Goal: Task Accomplishment & Management: Use online tool/utility

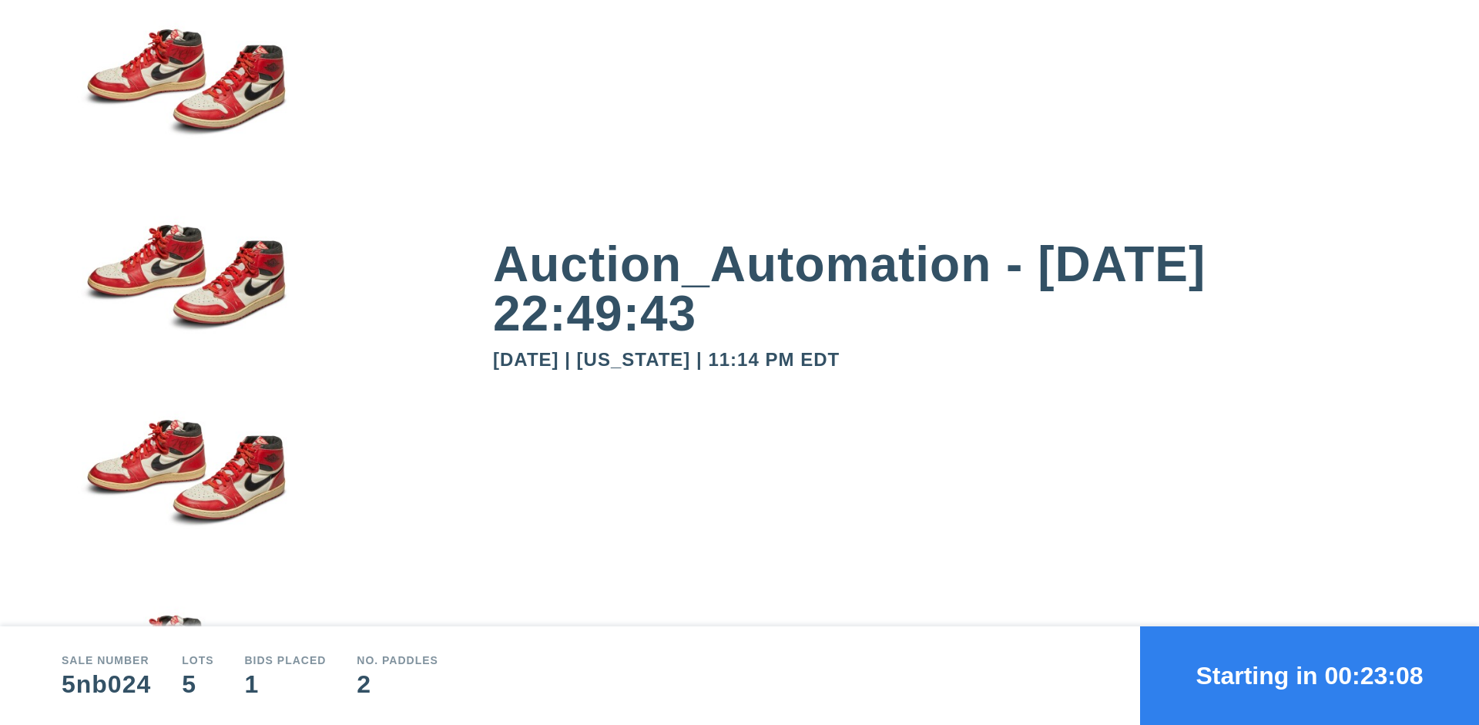
click at [1309, 675] on button "Starting in 00:23:08" at bounding box center [1309, 675] width 339 height 99
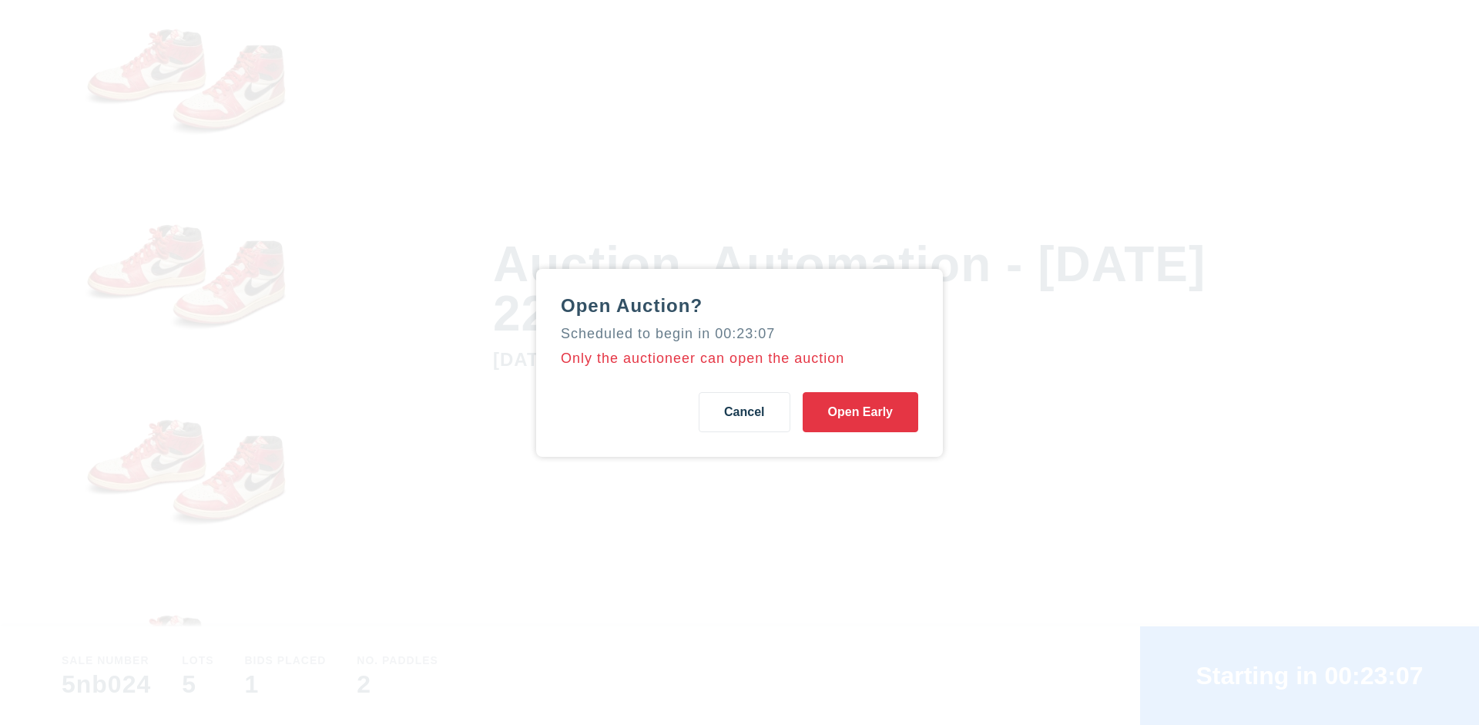
click at [860, 411] on button "Open Early" at bounding box center [860, 412] width 116 height 40
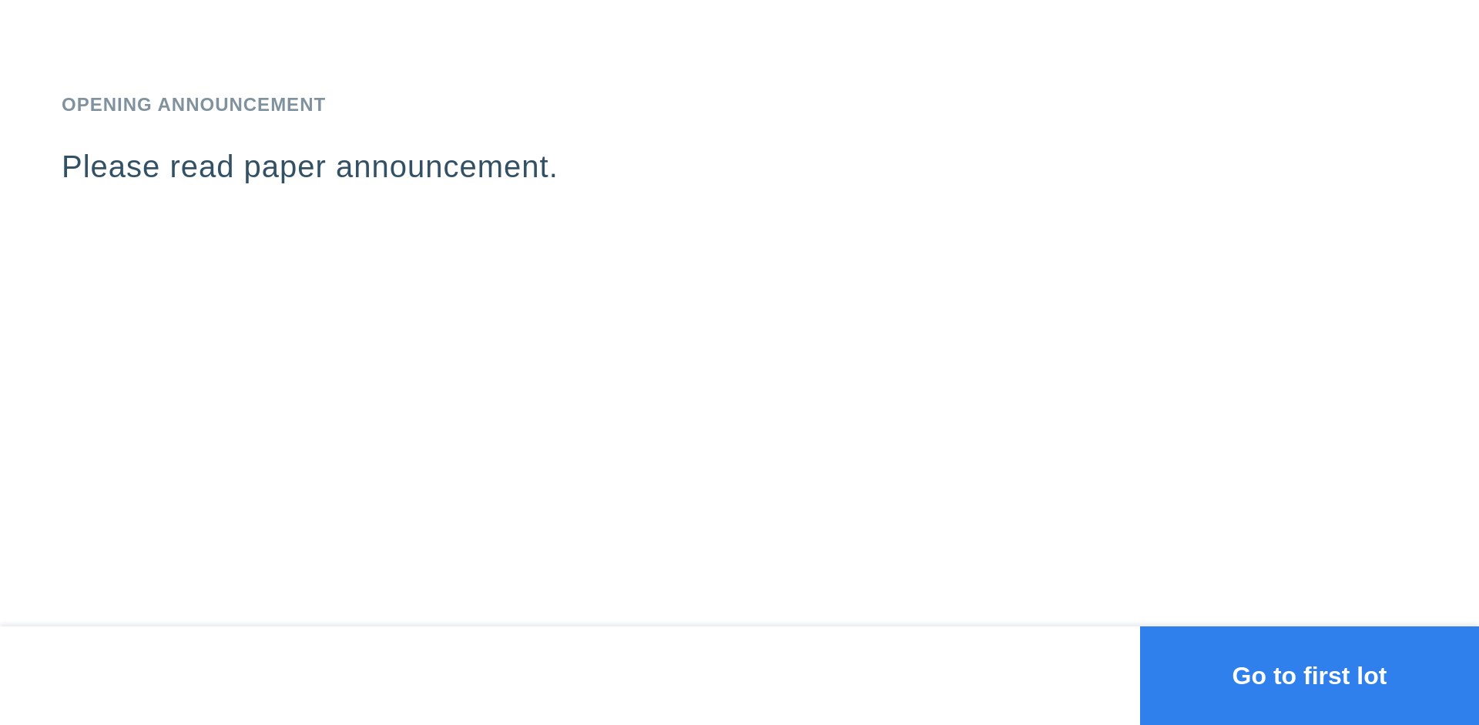
click at [1309, 675] on button "Go to first lot" at bounding box center [1309, 675] width 339 height 99
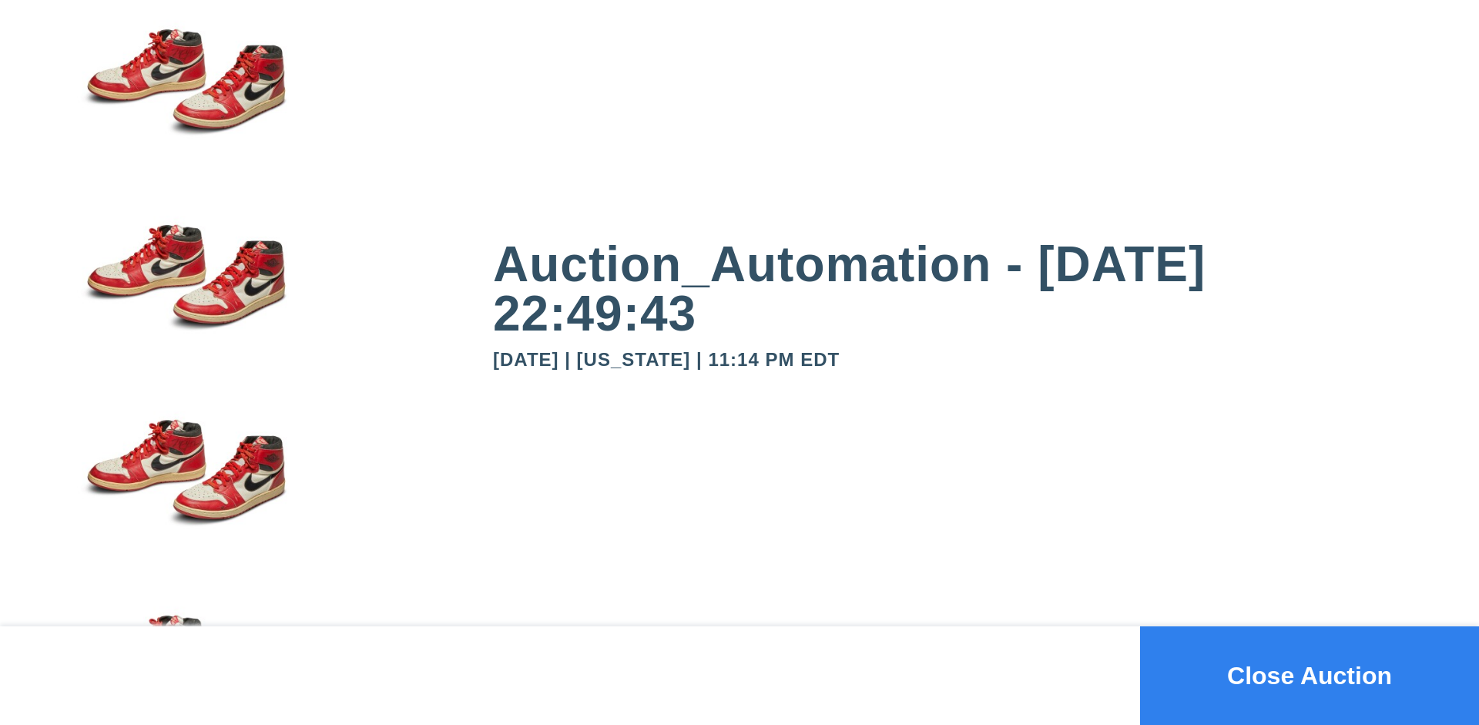
click at [1309, 675] on button "Close Auction" at bounding box center [1309, 675] width 339 height 99
